Goal: Task Accomplishment & Management: Use online tool/utility

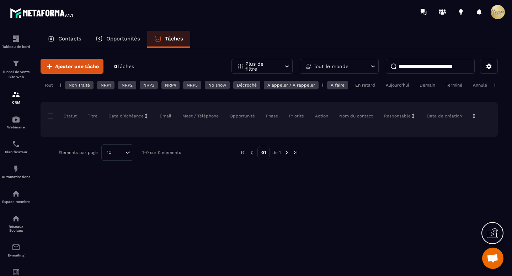
click at [80, 38] on p "Contacts" at bounding box center [69, 39] width 23 height 6
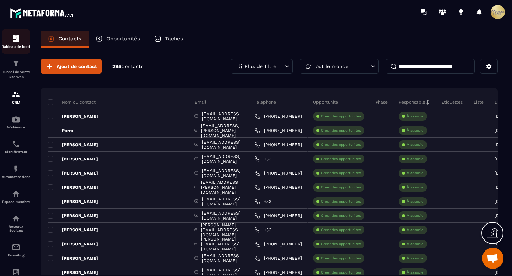
click at [7, 41] on div "Tableau de bord" at bounding box center [16, 41] width 28 height 14
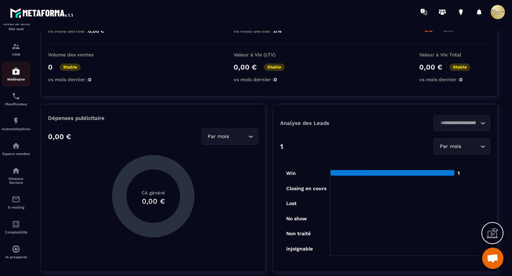
scroll to position [52, 0]
click at [21, 231] on p "Comptabilité" at bounding box center [16, 233] width 28 height 4
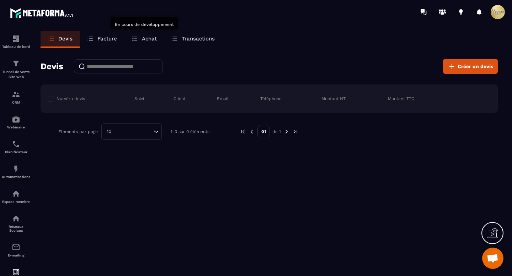
click at [137, 38] on icon at bounding box center [134, 38] width 7 height 7
click at [146, 37] on p "Achat" at bounding box center [149, 39] width 15 height 6
click at [102, 37] on p "Facture" at bounding box center [107, 39] width 20 height 6
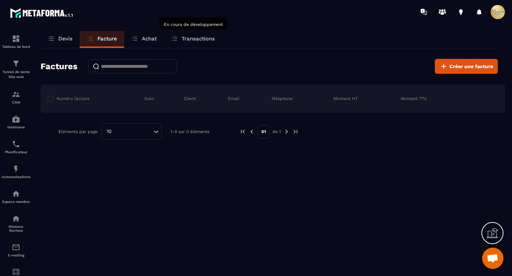
click at [185, 39] on p "Transactions" at bounding box center [198, 39] width 33 height 6
click at [54, 39] on icon at bounding box center [51, 38] width 7 height 7
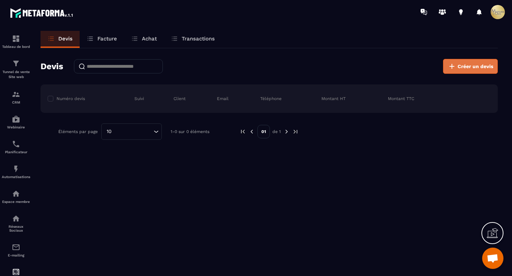
click at [469, 67] on span "Créer un devis" at bounding box center [475, 66] width 36 height 7
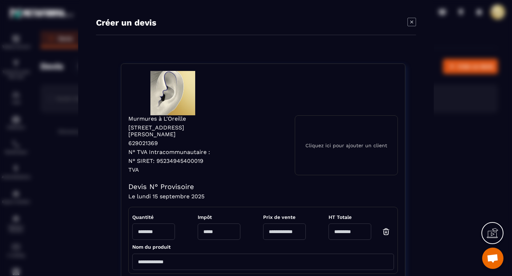
click at [328, 148] on div "Cliquez ici pour ajouter un client" at bounding box center [345, 145] width 103 height 60
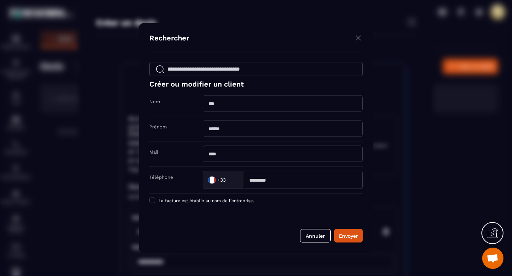
click at [262, 99] on input "Modal window" at bounding box center [282, 104] width 160 height 16
type input "******"
click at [256, 69] on input "Modal window" at bounding box center [255, 69] width 213 height 14
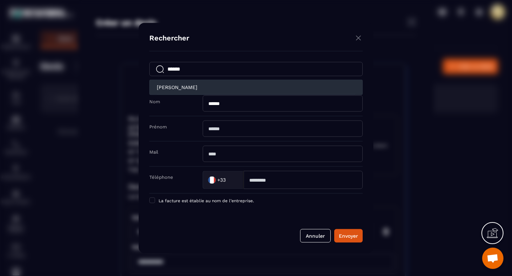
type input "******"
click at [181, 90] on div "[PERSON_NAME]" at bounding box center [256, 87] width 198 height 15
type input "******"
type input "****"
type input "**********"
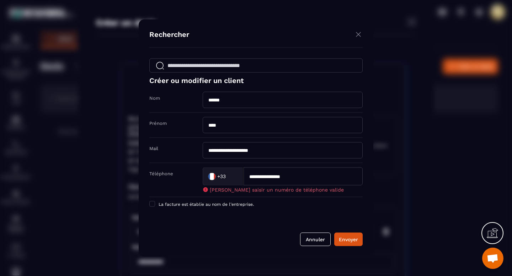
drag, startPoint x: 257, startPoint y: 177, endPoint x: 249, endPoint y: 177, distance: 8.6
click at [249, 177] on input "**********" at bounding box center [302, 177] width 119 height 18
type input "**********"
click at [229, 205] on div "La facture est établie au nom de l’entreprise." at bounding box center [255, 205] width 213 height 14
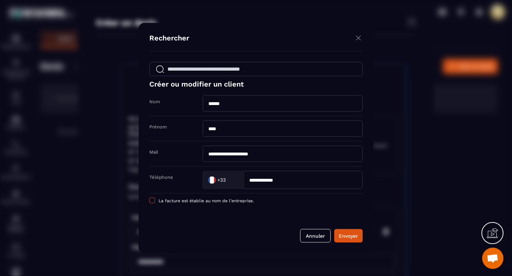
click at [228, 203] on label "La facture est établie au nom de l’entreprise." at bounding box center [201, 201] width 104 height 6
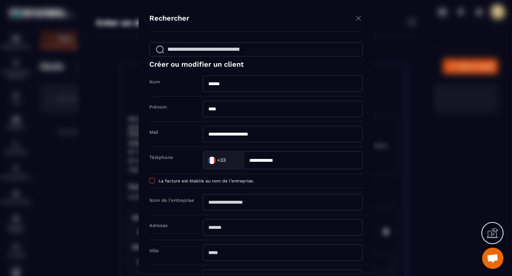
click at [213, 180] on span "La facture est établie au nom de l’entreprise." at bounding box center [205, 181] width 95 height 5
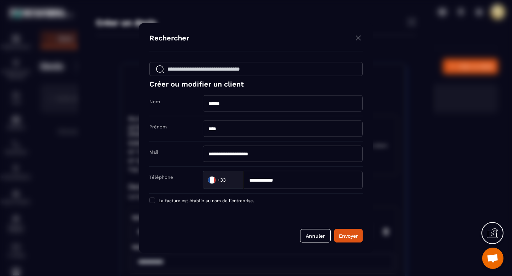
click at [493, 233] on icon at bounding box center [491, 233] width 11 height 11
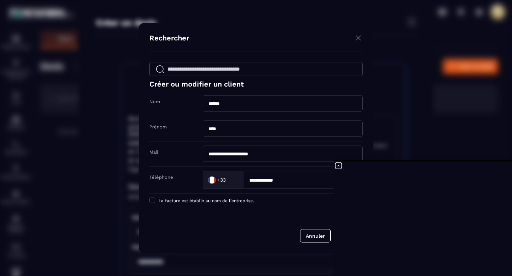
click at [299, 210] on form "**********" at bounding box center [255, 152] width 213 height 181
click at [340, 164] on icon at bounding box center [338, 166] width 9 height 9
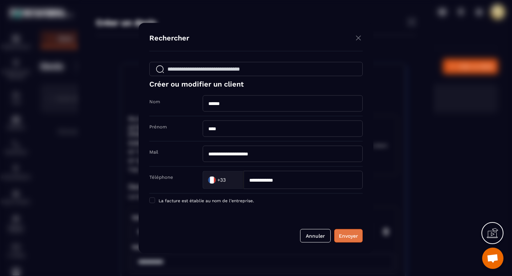
click at [353, 236] on div "Envoyer" at bounding box center [348, 236] width 19 height 7
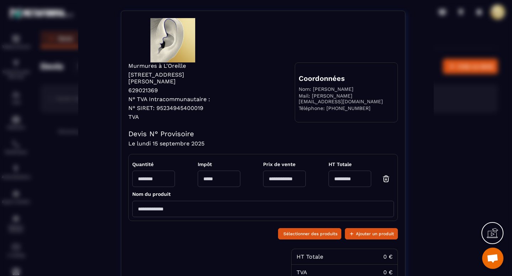
scroll to position [66, 0]
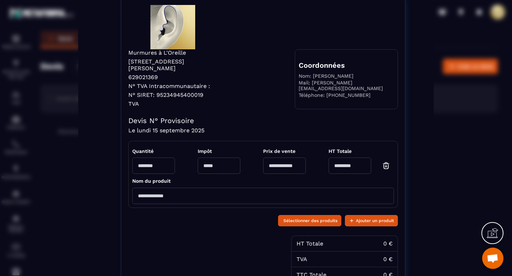
click at [171, 123] on h4 "Devis N° Provisoire" at bounding box center [262, 121] width 269 height 9
drag, startPoint x: 158, startPoint y: 119, endPoint x: 195, endPoint y: 121, distance: 37.0
click at [195, 121] on h4 "Devis N° Provisoire" at bounding box center [262, 121] width 269 height 9
click at [185, 119] on h4 "Devis N° Provisoire" at bounding box center [262, 121] width 269 height 9
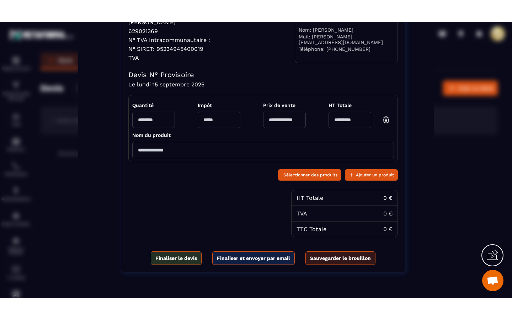
scroll to position [154, 0]
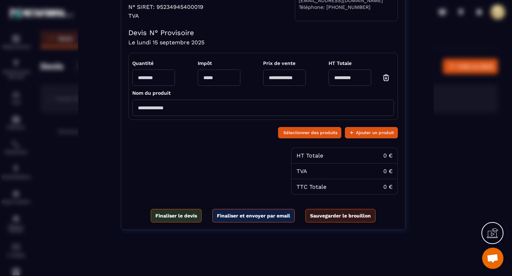
click at [150, 79] on input "Modal window" at bounding box center [153, 78] width 43 height 16
type input "*"
click at [292, 78] on input "Modal window" at bounding box center [284, 78] width 43 height 16
type input "***"
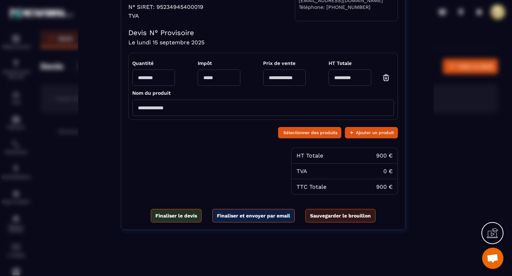
type input "***"
click at [218, 104] on input "Modal window" at bounding box center [262, 108] width 261 height 16
type input "**********"
click at [232, 139] on div "Sélectionner des produits Ajouter un produit" at bounding box center [262, 132] width 269 height 17
click at [283, 128] on button "Sélectionner des produits" at bounding box center [309, 132] width 63 height 11
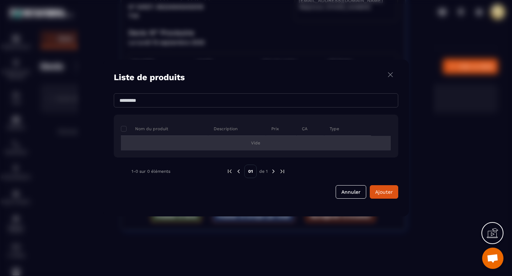
click at [329, 143] on div "Vide" at bounding box center [256, 143] width 270 height 15
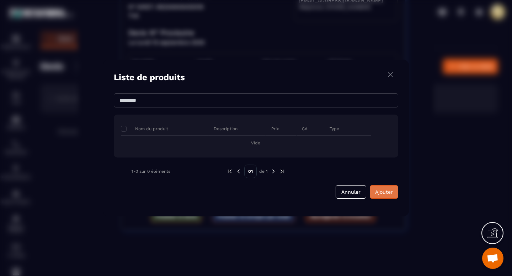
click at [388, 187] on button "Ajouter" at bounding box center [383, 191] width 28 height 13
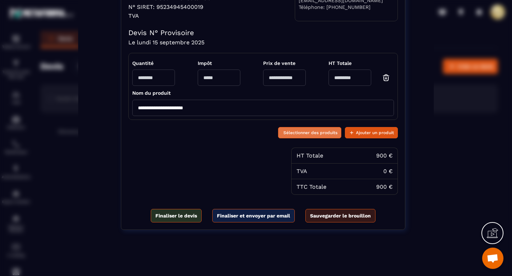
click at [315, 132] on span "Sélectionner des produits" at bounding box center [310, 132] width 54 height 7
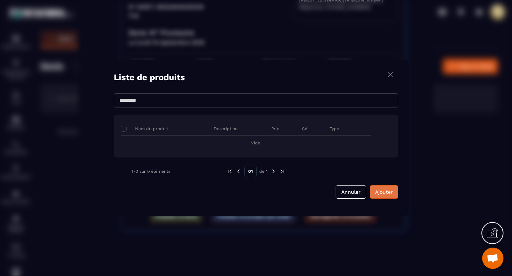
click at [376, 193] on span "Ajouter" at bounding box center [384, 192] width 18 height 6
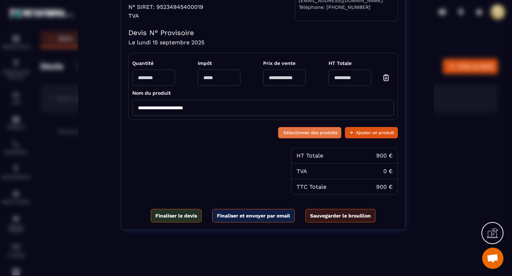
click at [293, 133] on span "Sélectionner des produits" at bounding box center [310, 132] width 54 height 7
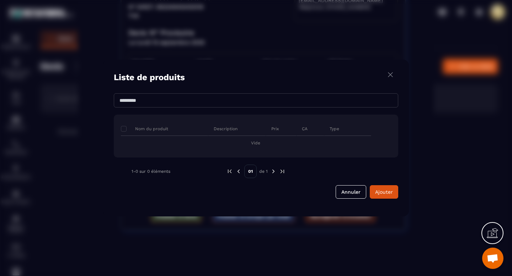
click at [290, 133] on div "Prix" at bounding box center [281, 129] width 31 height 14
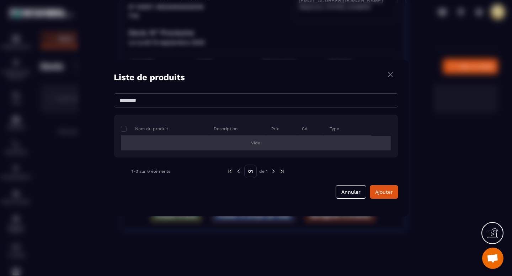
click at [268, 145] on div "Vide" at bounding box center [256, 143] width 270 height 15
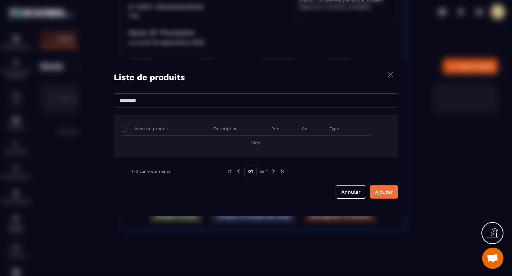
click at [384, 190] on span "Ajouter" at bounding box center [384, 192] width 18 height 6
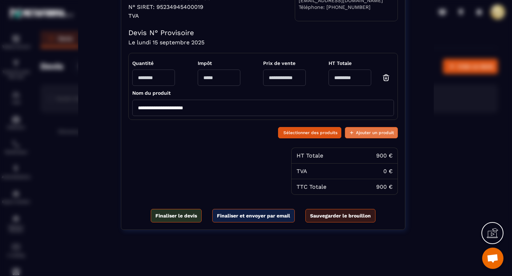
click at [374, 134] on span "Ajouter un produit" at bounding box center [375, 132] width 38 height 7
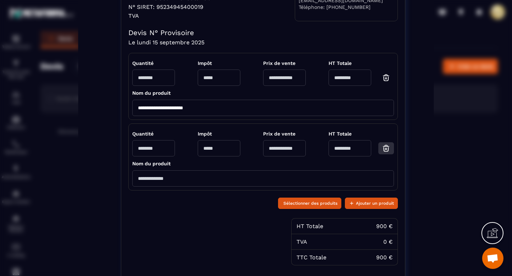
click at [386, 151] on icon "Modal window" at bounding box center [386, 148] width 9 height 9
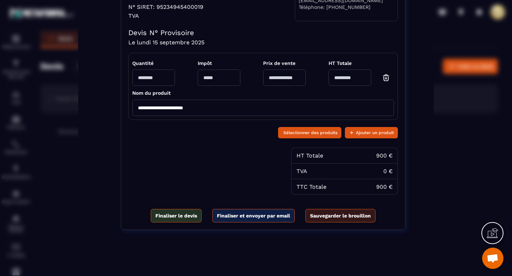
click at [158, 108] on input "**********" at bounding box center [262, 108] width 261 height 16
click at [216, 74] on input "Modal window" at bounding box center [219, 78] width 43 height 16
click at [493, 238] on icon at bounding box center [491, 234] width 11 height 7
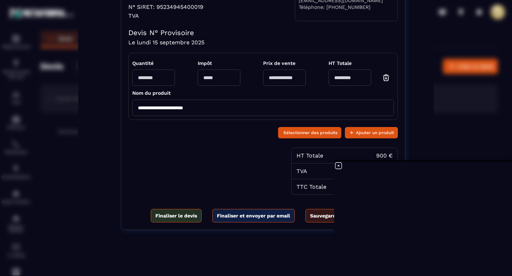
click at [226, 78] on input "Modal window" at bounding box center [219, 78] width 43 height 16
type input "*"
click at [339, 168] on icon at bounding box center [338, 166] width 9 height 9
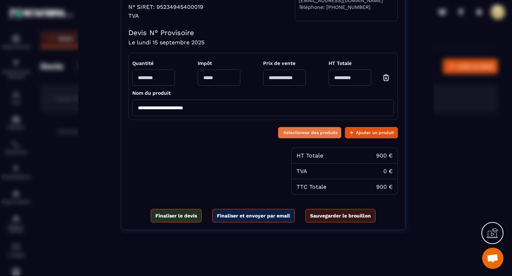
click at [318, 135] on span "Sélectionner des produits" at bounding box center [310, 132] width 54 height 7
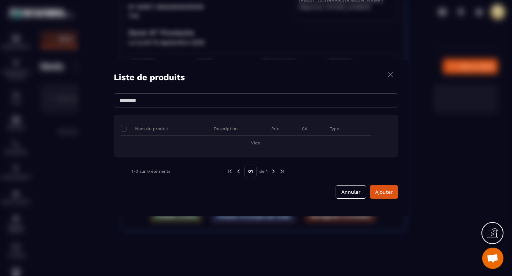
click at [318, 135] on div "CA" at bounding box center [310, 129] width 28 height 14
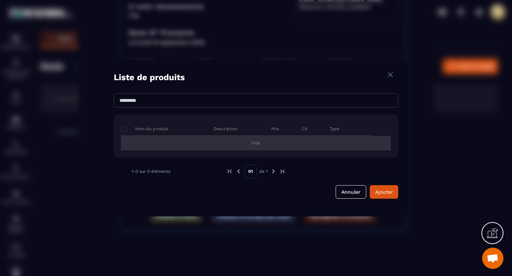
click at [255, 145] on span "Vide" at bounding box center [255, 143] width 9 height 6
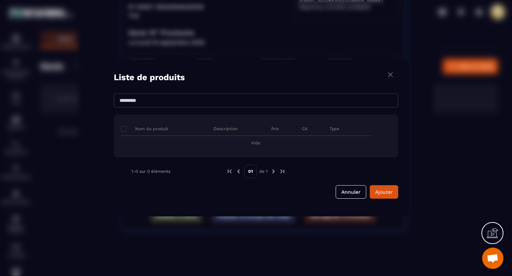
click at [258, 97] on input "Modal window" at bounding box center [256, 100] width 284 height 14
type input "*****"
click at [390, 190] on span "Ajouter" at bounding box center [384, 192] width 18 height 6
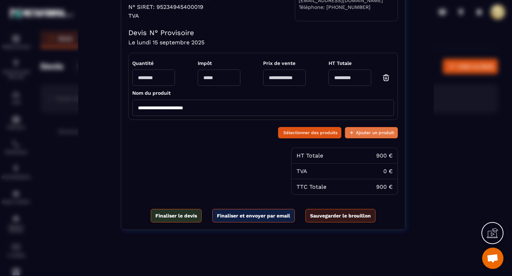
click at [371, 128] on button "Ajouter un produit" at bounding box center [371, 132] width 53 height 11
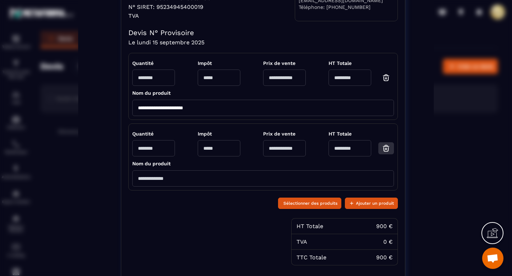
click at [382, 148] on icon "Modal window" at bounding box center [386, 148] width 9 height 9
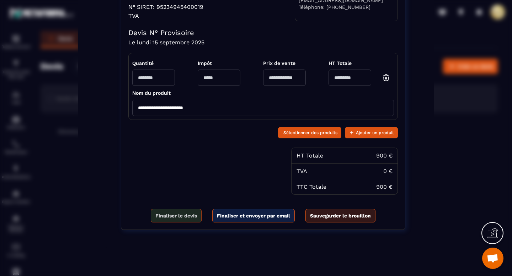
click at [187, 217] on span "Finaliser le devis" at bounding box center [176, 215] width 42 height 7
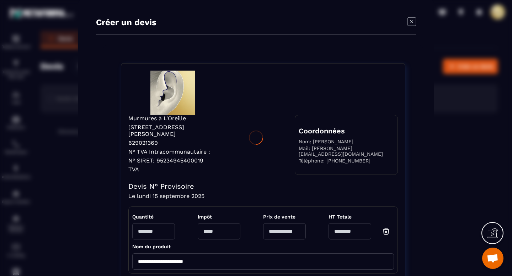
scroll to position [0, 0]
